Goal: Task Accomplishment & Management: Use online tool/utility

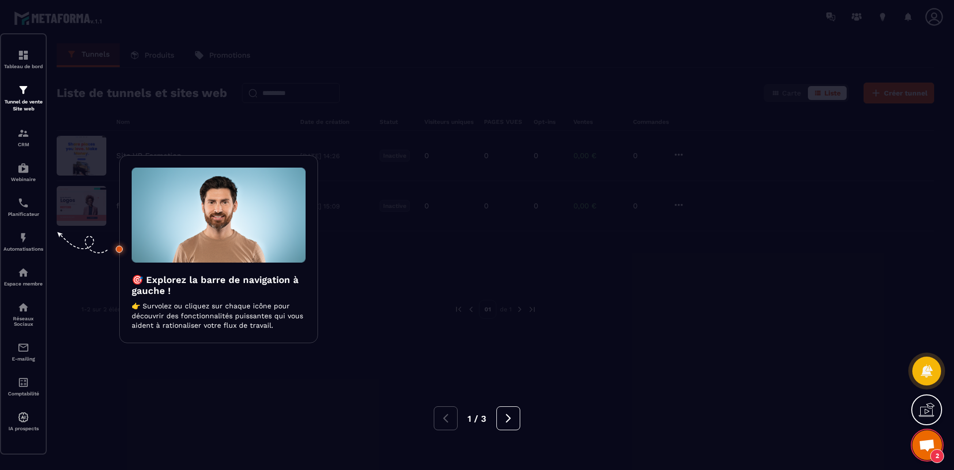
click at [594, 133] on div at bounding box center [477, 235] width 954 height 470
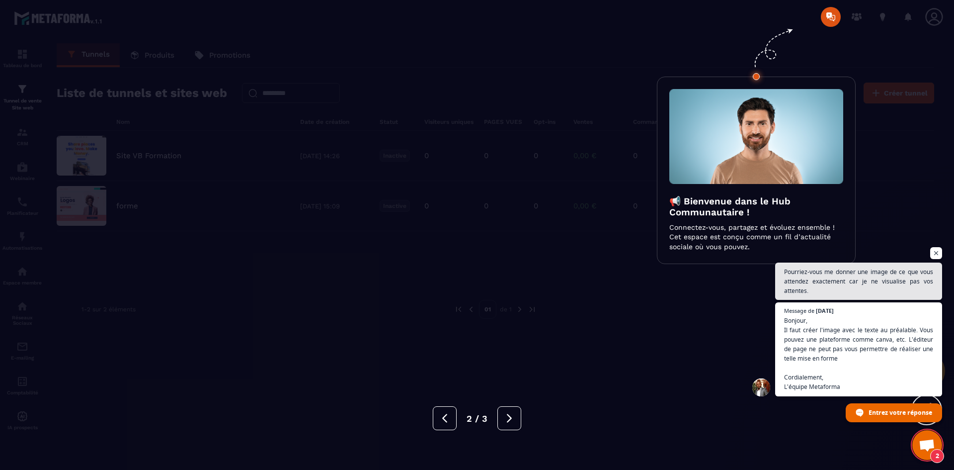
click at [595, 130] on div at bounding box center [477, 235] width 954 height 470
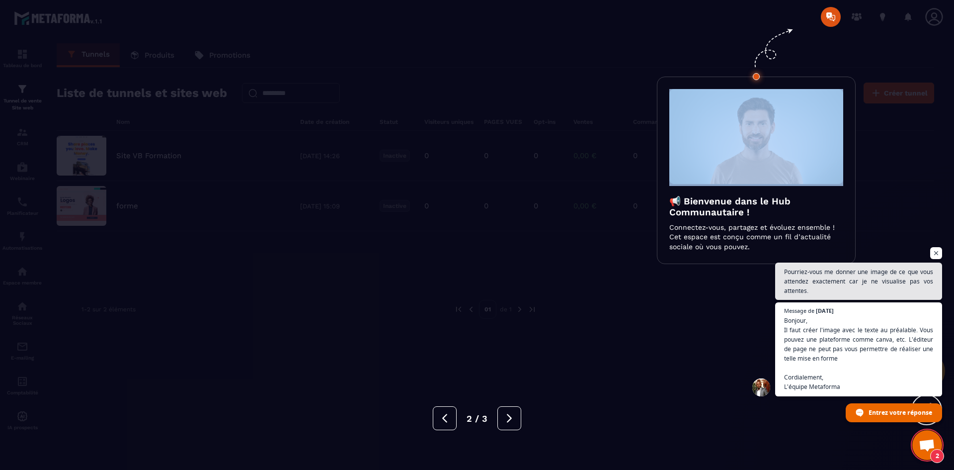
click at [595, 130] on div at bounding box center [477, 235] width 954 height 470
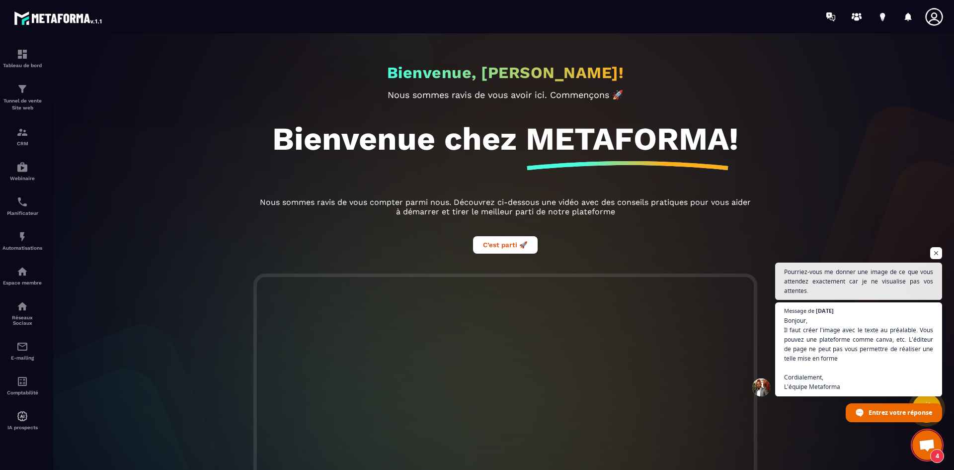
click at [923, 440] on span "Ouvrir le chat" at bounding box center [927, 446] width 16 height 14
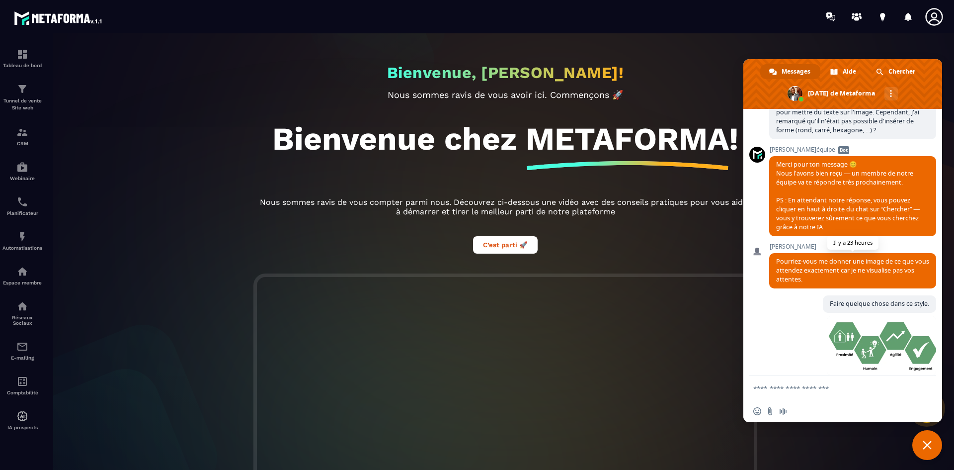
scroll to position [406, 0]
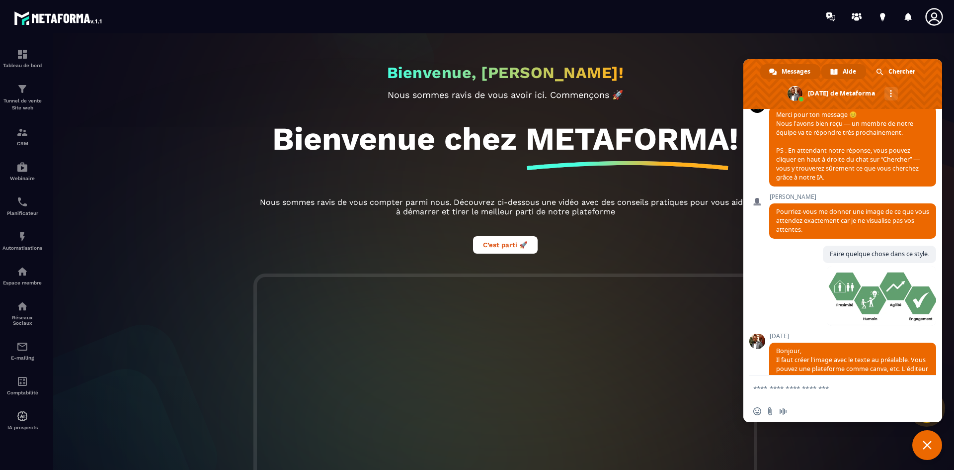
click at [862, 67] on div "Aide" at bounding box center [844, 71] width 45 height 15
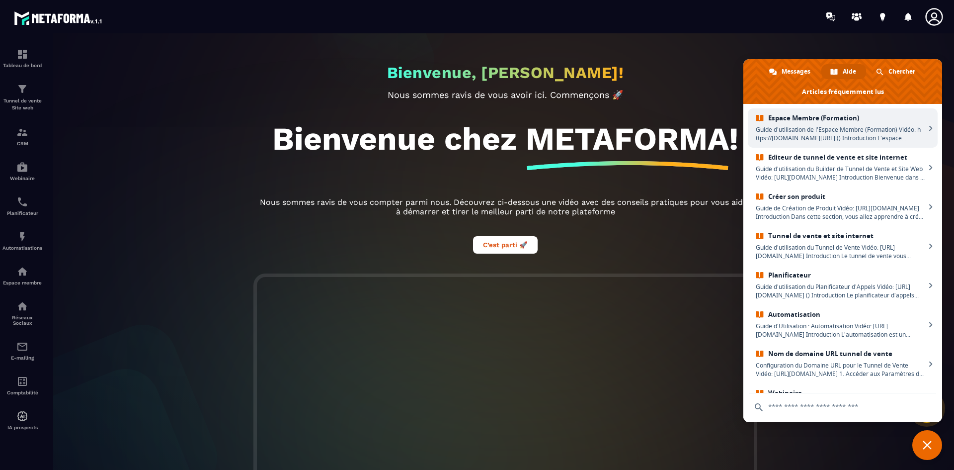
click at [896, 117] on span "Espace Membre (Formation)" at bounding box center [840, 118] width 169 height 8
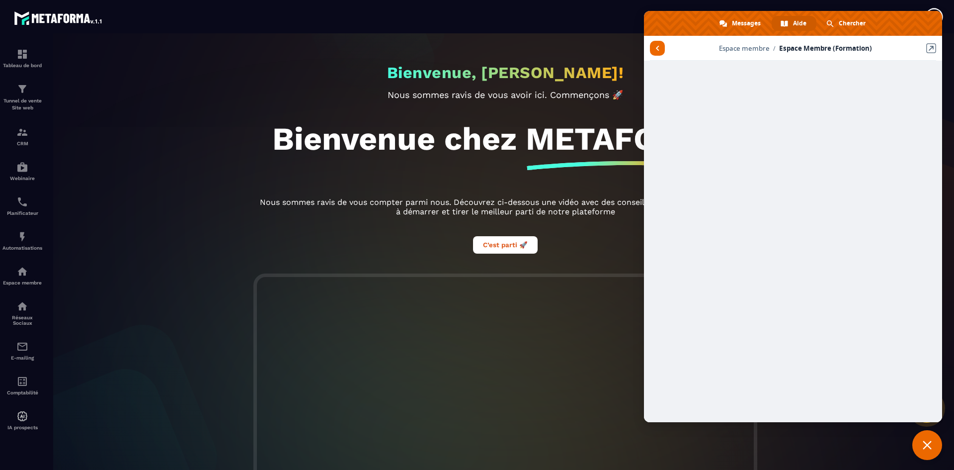
click at [98, 202] on div "Bienvenue, [PERSON_NAME]! Nous sommes ravis de vous avoir ici. Commençons 🚀 Bie…" at bounding box center [505, 251] width 917 height 436
click at [738, 16] on span "Messages" at bounding box center [746, 23] width 29 height 15
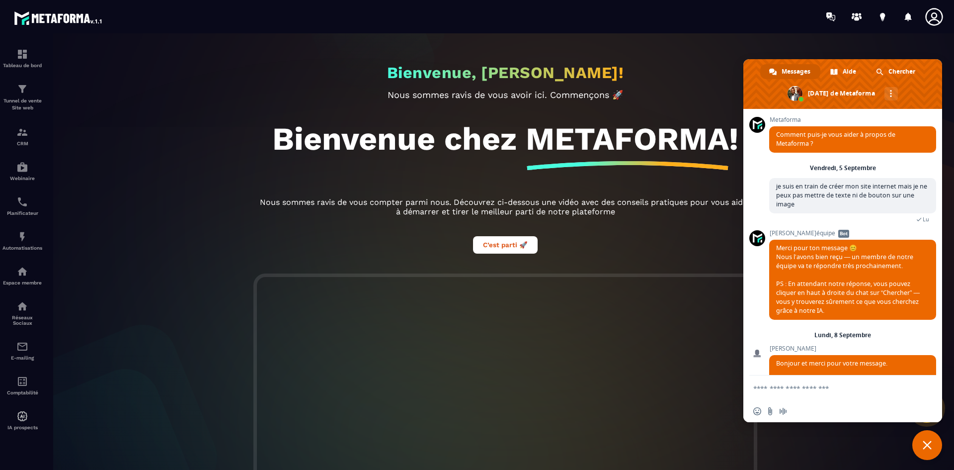
click at [922, 442] on span "Fermer le chat" at bounding box center [928, 445] width 30 height 30
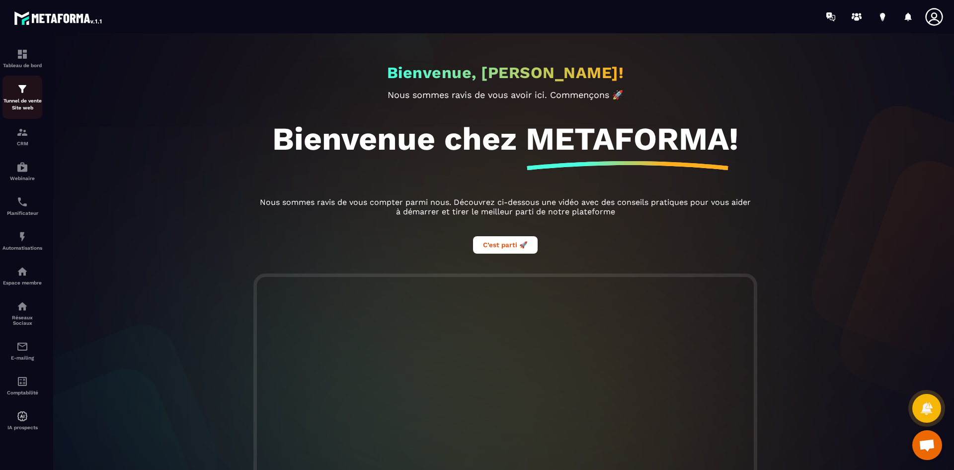
click at [24, 102] on p "Tunnel de vente Site web" at bounding box center [22, 104] width 40 height 14
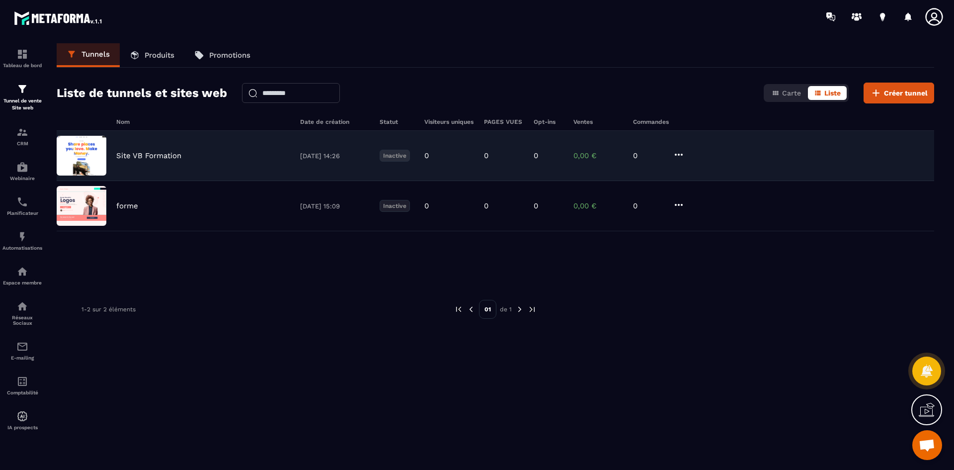
click at [210, 164] on div "Site VB Formation [DATE] 14:26 Inactive 0 0 0 0,00 € 0" at bounding box center [496, 156] width 878 height 50
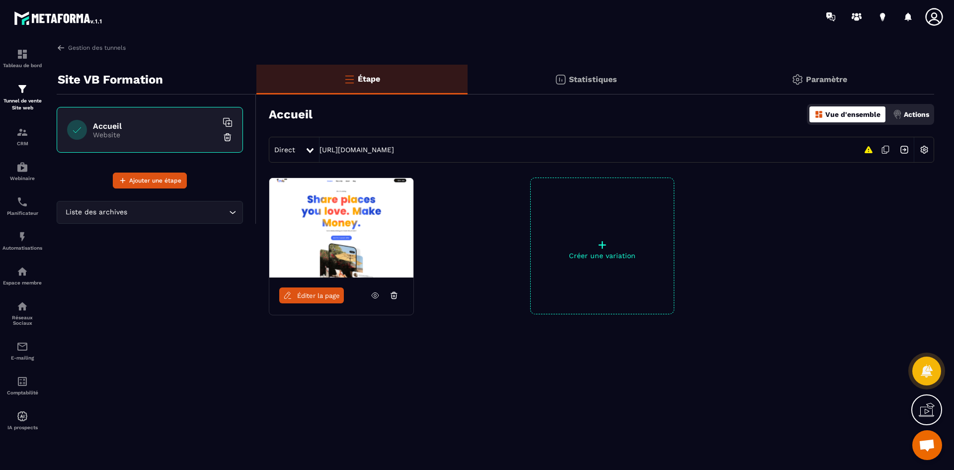
click at [298, 297] on span "Éditer la page" at bounding box center [318, 295] width 43 height 7
